Goal: Transaction & Acquisition: Complete application form

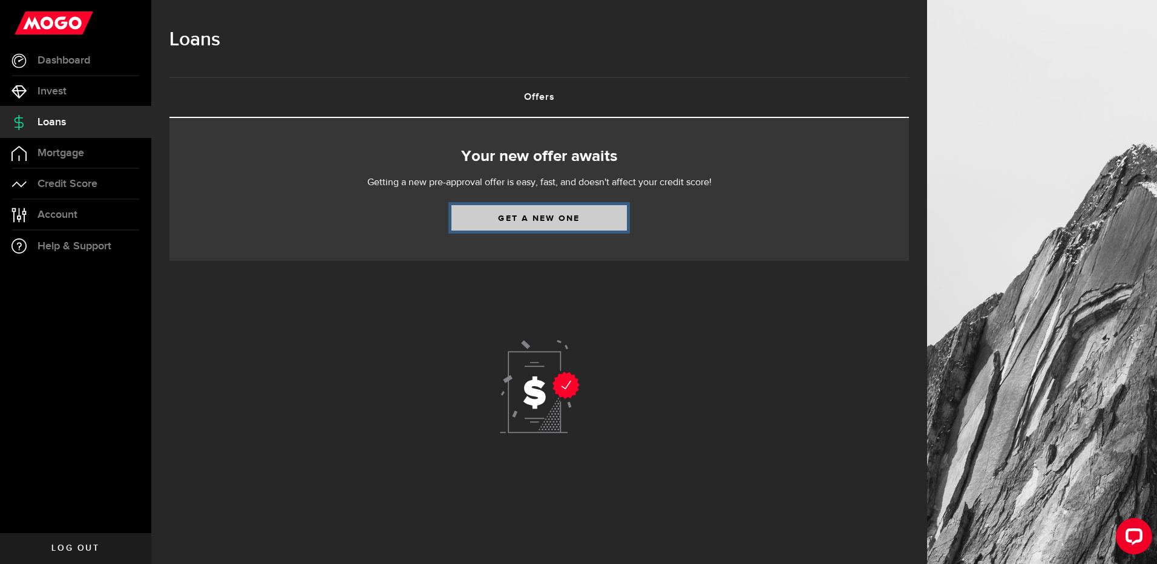
click at [549, 218] on link "Get a new one" at bounding box center [538, 217] width 175 height 25
select select "Employed"
select select "2"
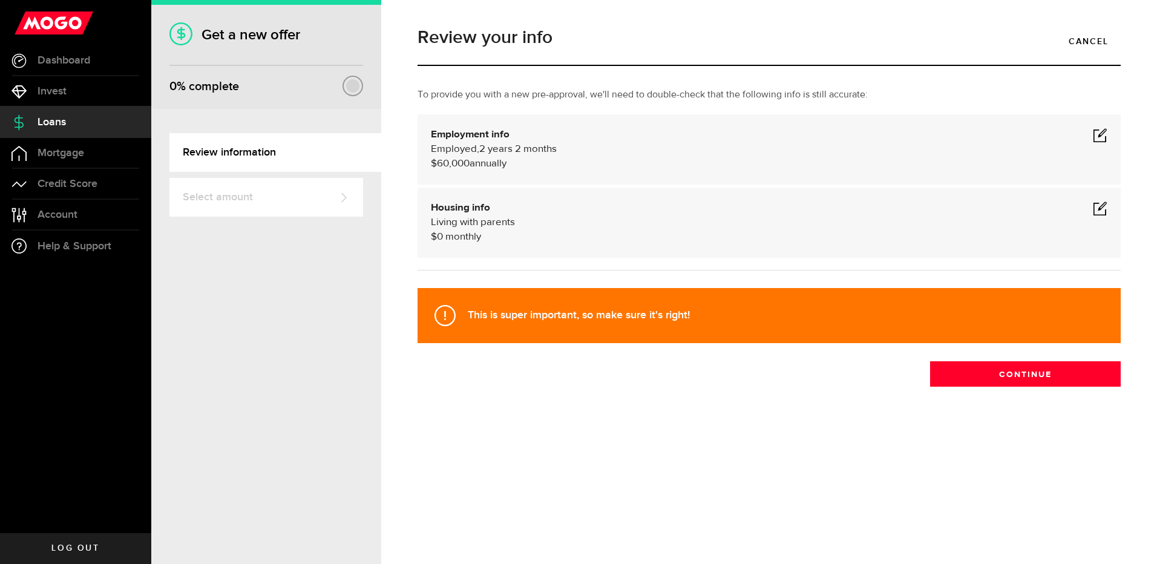
click at [1099, 136] on span at bounding box center [1100, 135] width 15 height 15
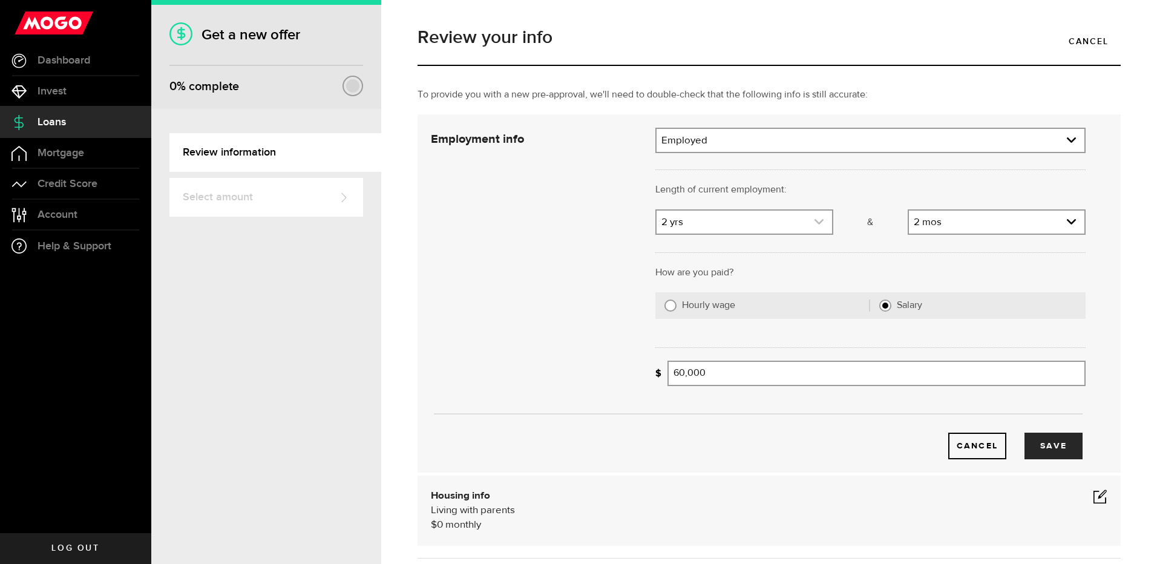
click at [703, 229] on link "expand select" at bounding box center [743, 222] width 175 height 23
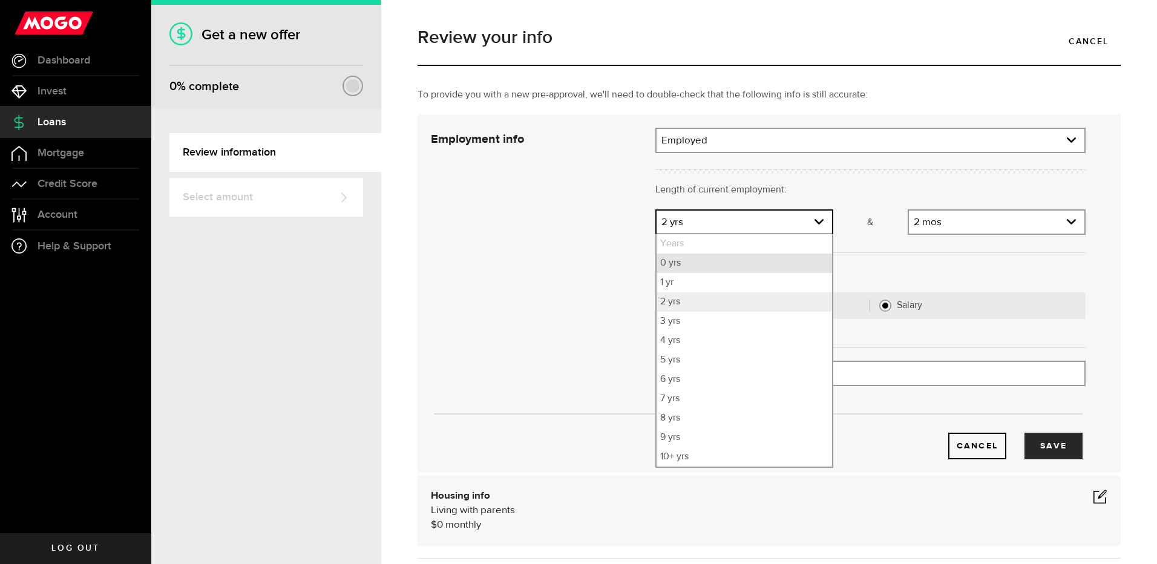
click at [704, 261] on li "0 yrs" at bounding box center [743, 263] width 175 height 19
select select "0"
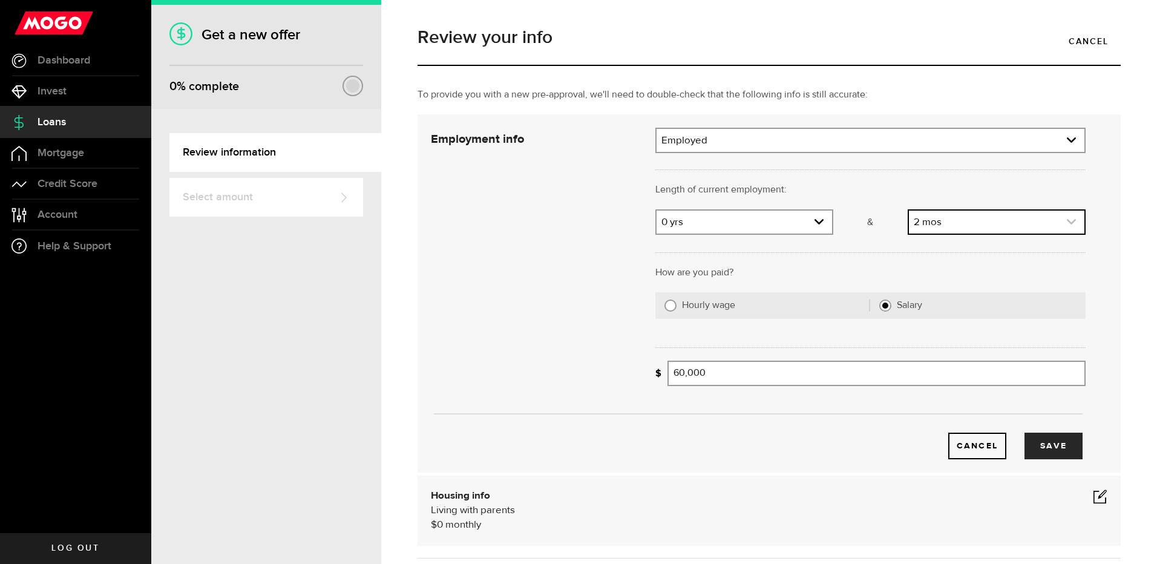
click at [949, 220] on link "expand select" at bounding box center [996, 222] width 175 height 23
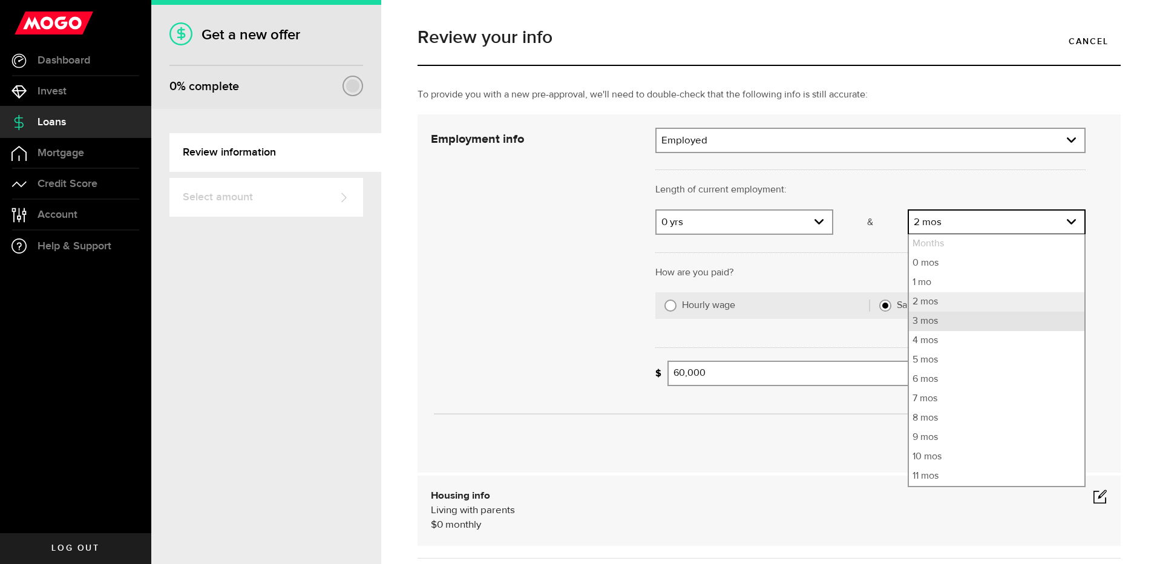
click at [931, 322] on li "3 mos" at bounding box center [996, 321] width 175 height 19
select select "3"
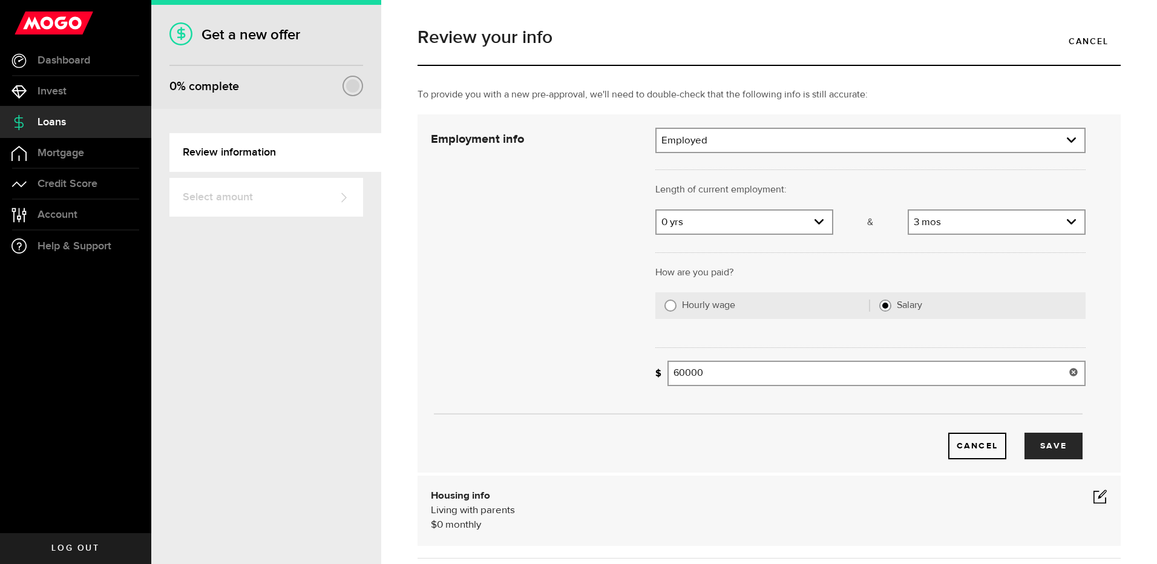
drag, startPoint x: 695, startPoint y: 375, endPoint x: 557, endPoint y: 361, distance: 138.7
click at [566, 366] on div "Employment info Employment type What's your employment situation like? Employed…" at bounding box center [758, 294] width 673 height 332
click at [1065, 453] on button "Save" at bounding box center [1053, 446] width 58 height 27
type input "75,000"
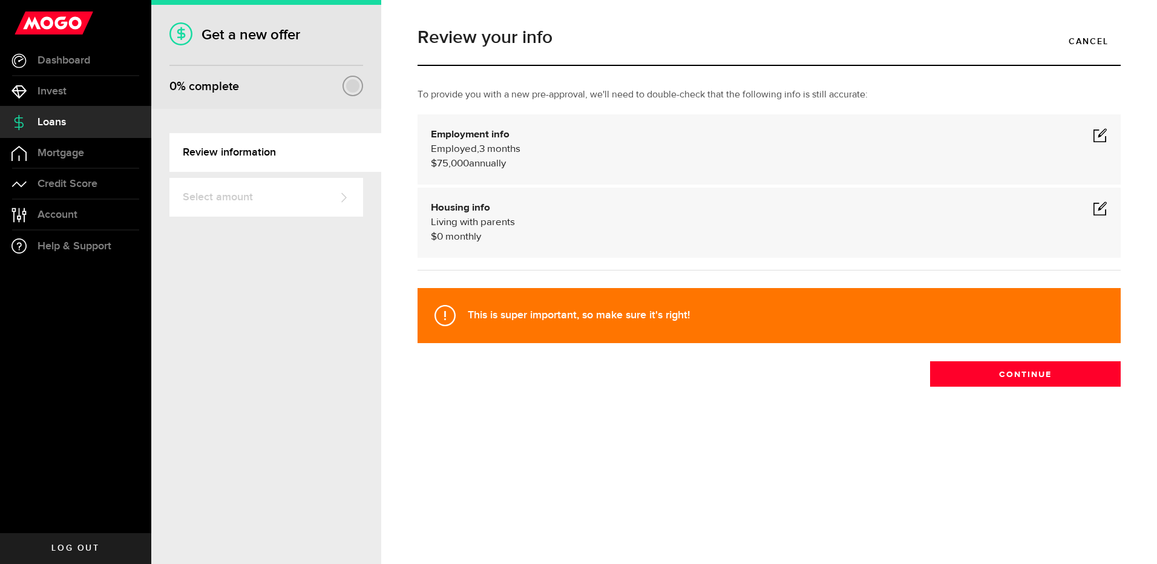
click at [1106, 210] on span at bounding box center [1100, 208] width 15 height 15
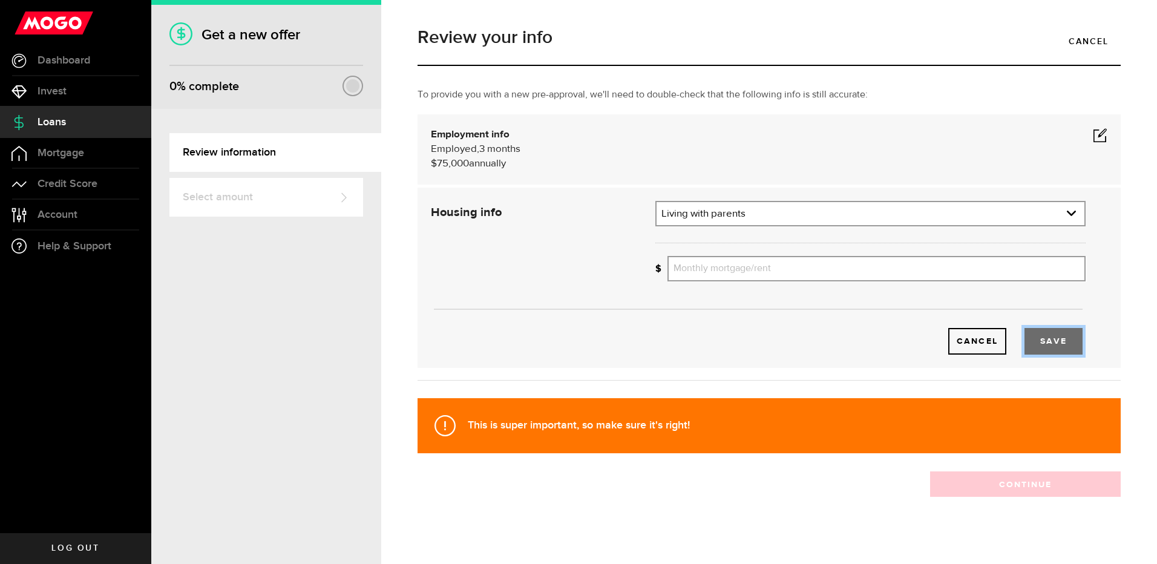
click at [1052, 348] on button "Save" at bounding box center [1053, 341] width 58 height 27
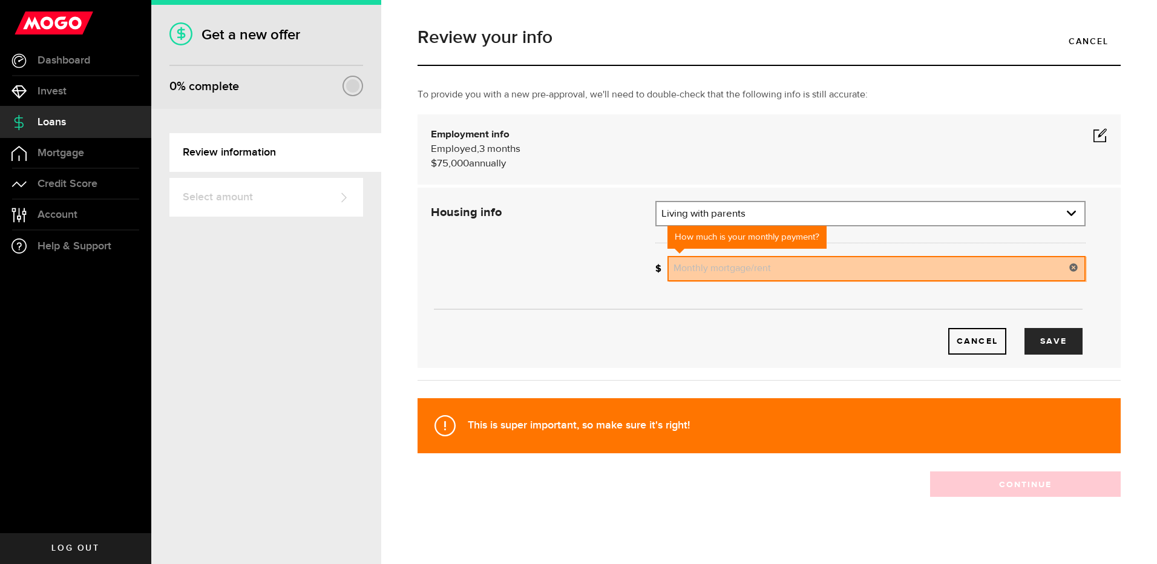
click at [763, 270] on input "Monthly mortgage/rent" at bounding box center [876, 268] width 418 height 25
drag, startPoint x: 816, startPoint y: 271, endPoint x: 926, endPoint y: 283, distance: 111.4
click at [871, 282] on div "How much is your monthly payment? 0 Monthly mortgage/rent" at bounding box center [870, 273] width 448 height 34
type input "0"
click at [1033, 342] on button "Save" at bounding box center [1053, 341] width 58 height 27
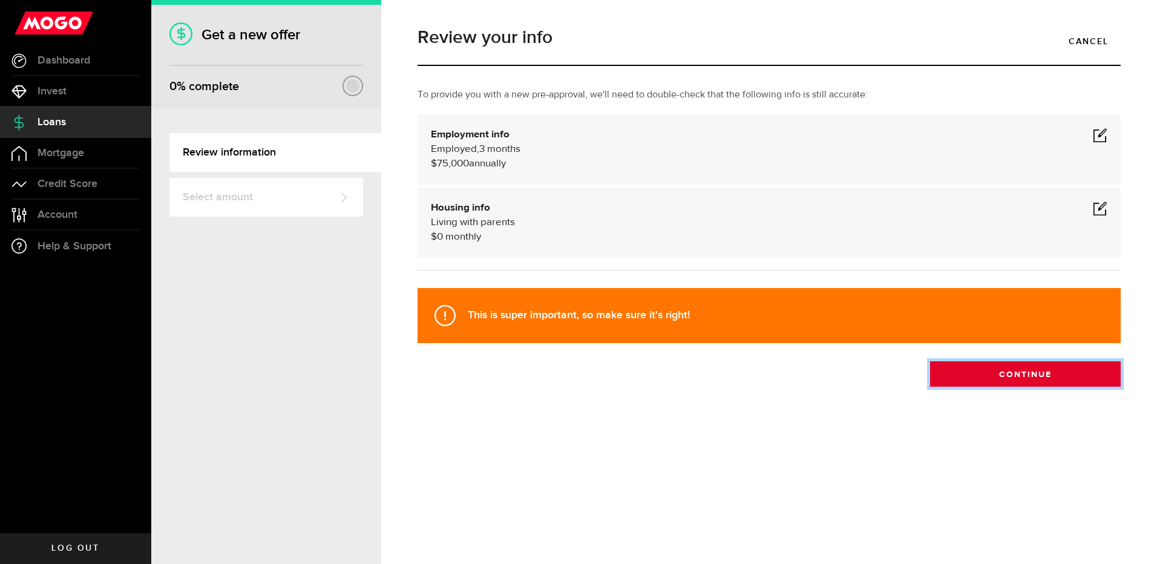
click at [1001, 379] on button "Continue" at bounding box center [1025, 373] width 191 height 25
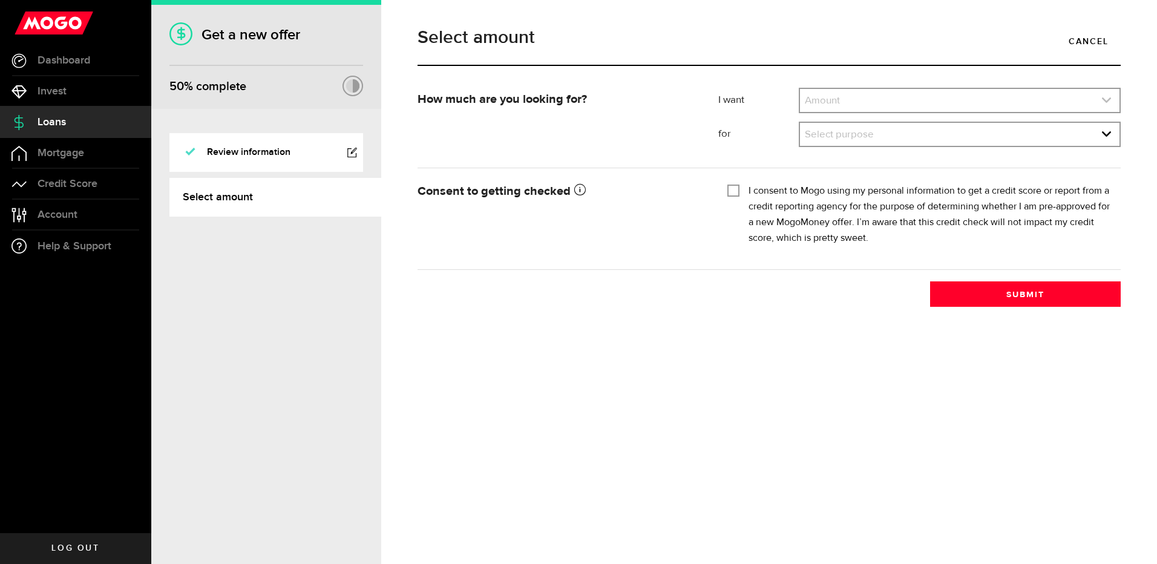
click at [884, 89] on link "expand select" at bounding box center [959, 100] width 319 height 23
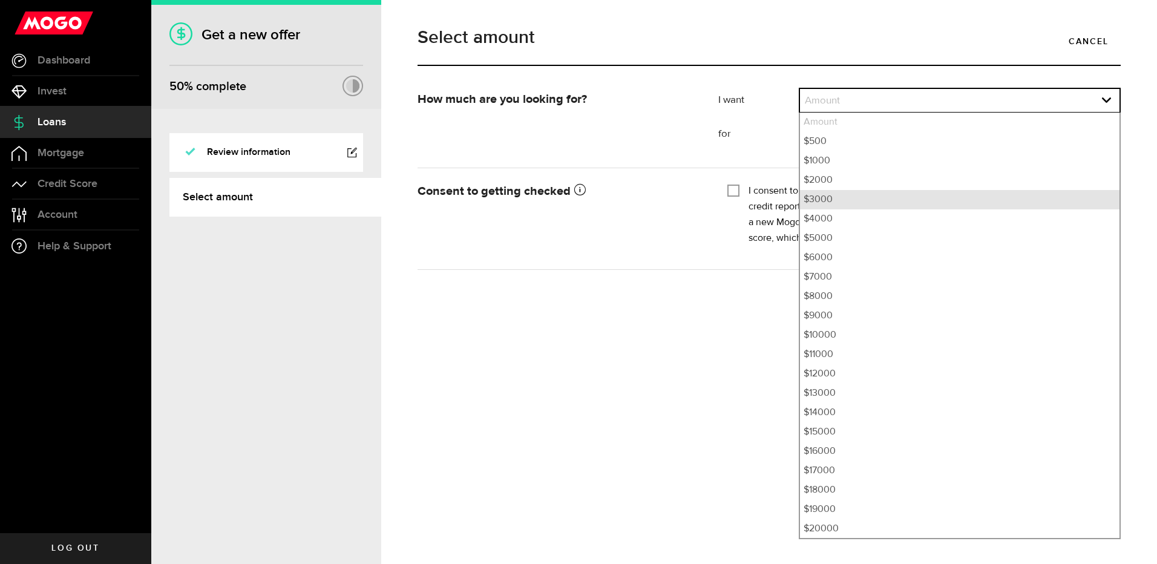
click at [839, 202] on li "$3000" at bounding box center [959, 199] width 319 height 19
select select "3000"
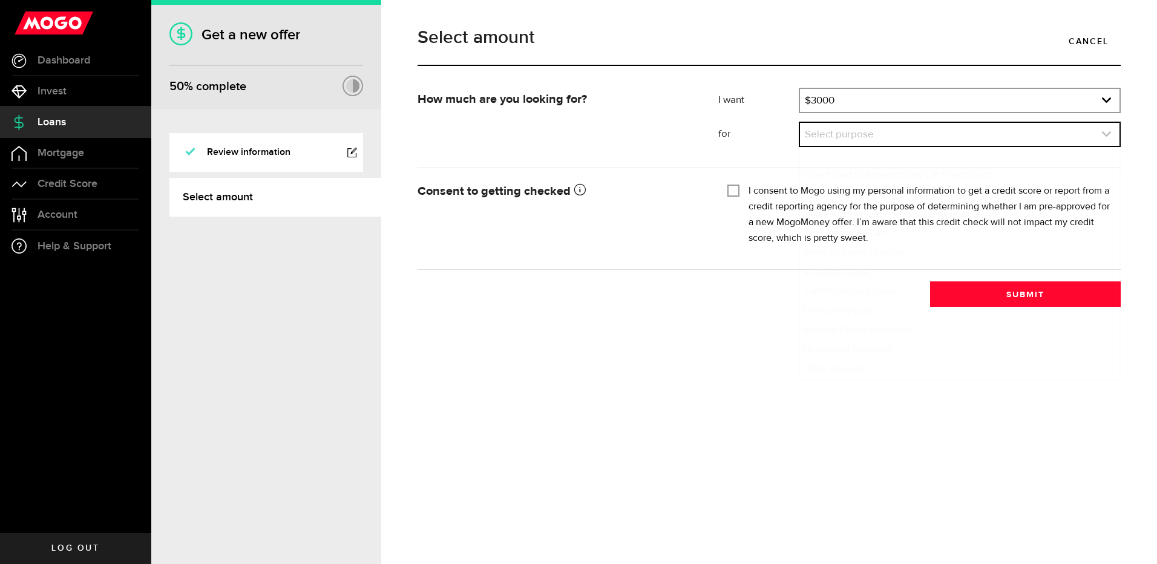
click at [840, 139] on link "expand select" at bounding box center [959, 134] width 319 height 23
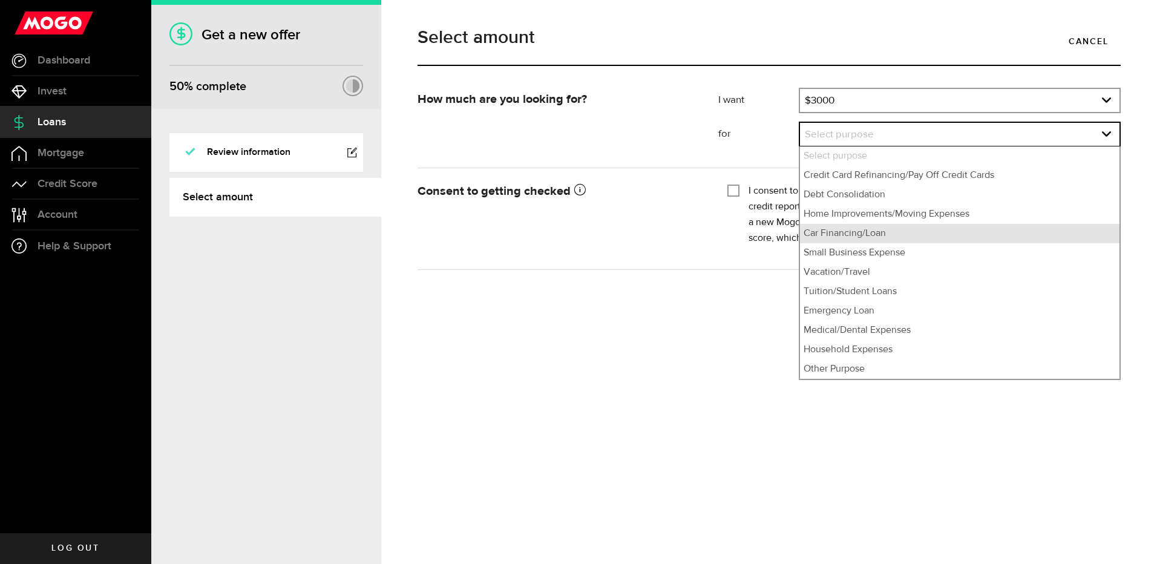
click at [846, 238] on li "Car Financing/Loan" at bounding box center [959, 233] width 319 height 19
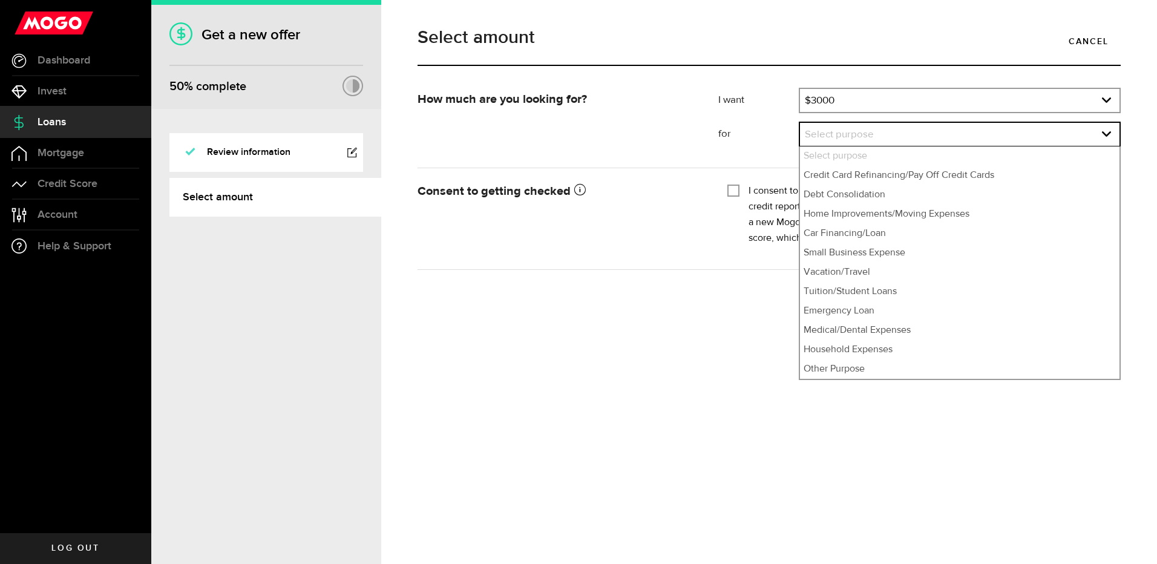
select select "Car Financing/Loan"
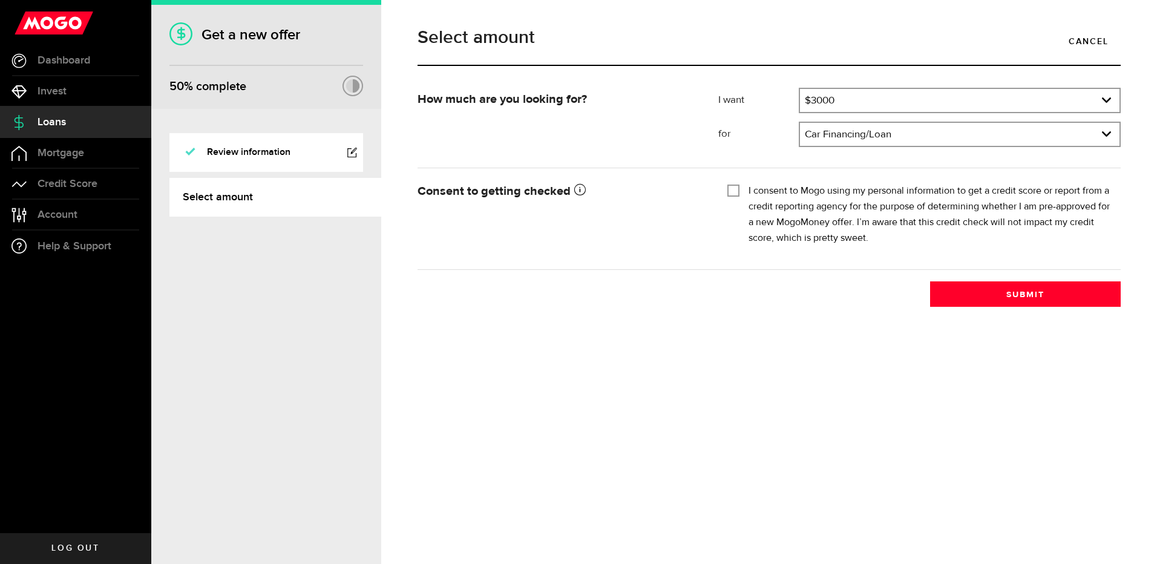
click at [733, 191] on input "I consent to Mogo using my personal information to get a credit score or report…" at bounding box center [733, 189] width 12 height 12
checkbox input "true"
click at [1024, 293] on button "Submit" at bounding box center [1025, 293] width 191 height 25
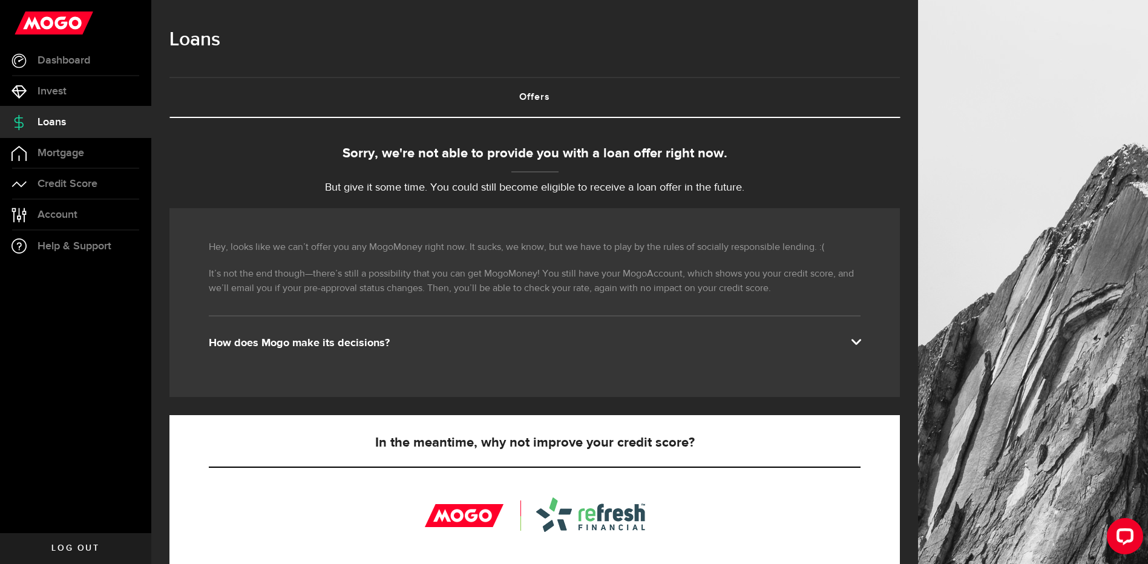
scroll to position [182, 0]
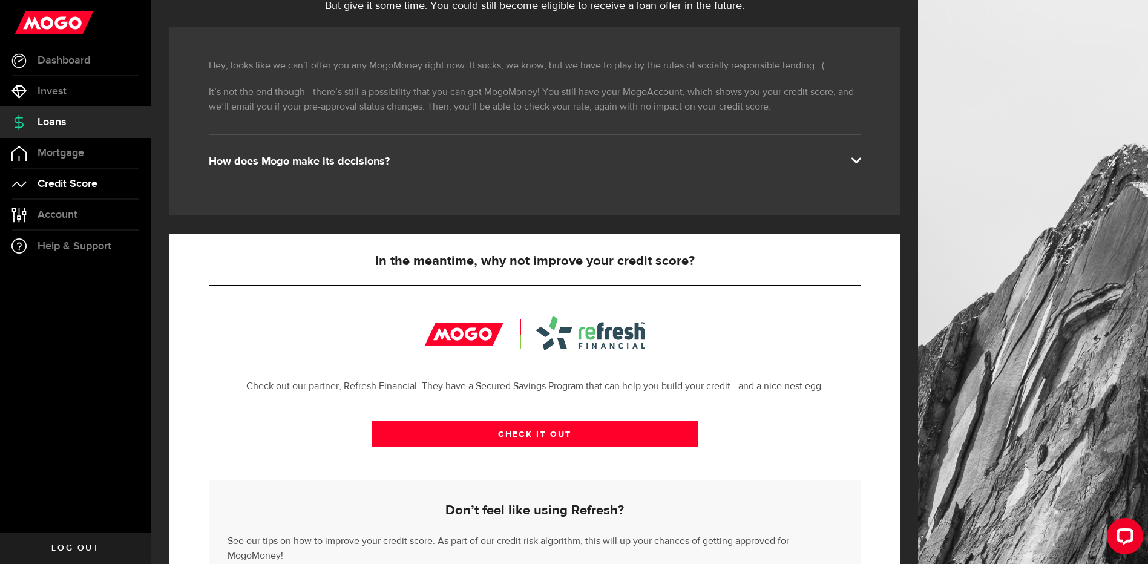
click at [63, 179] on span "Credit Score" at bounding box center [68, 183] width 60 height 11
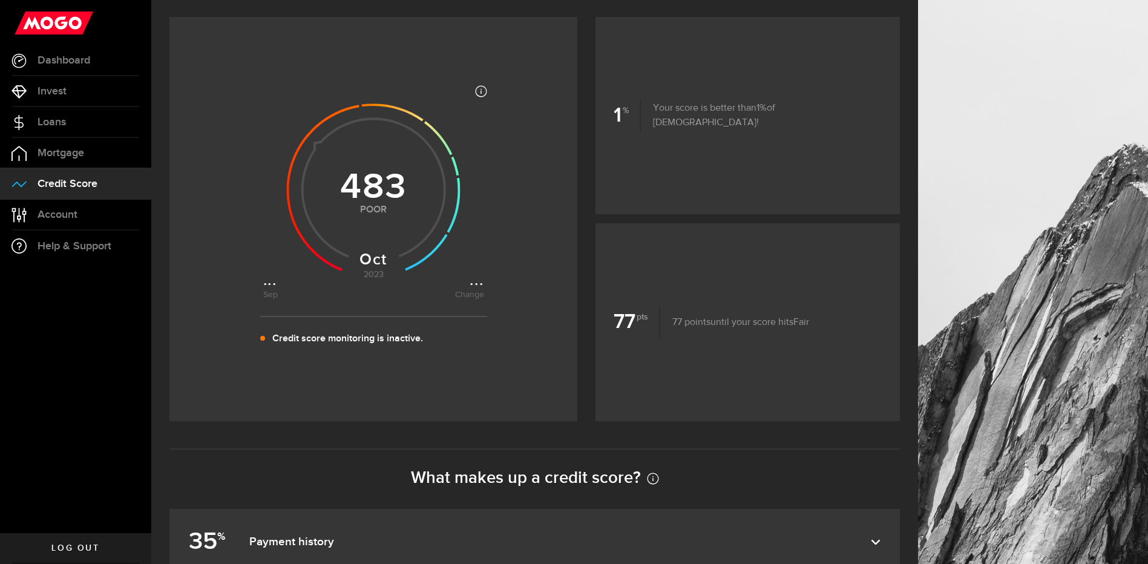
scroll to position [182, 0]
